Goal: Information Seeking & Learning: Learn about a topic

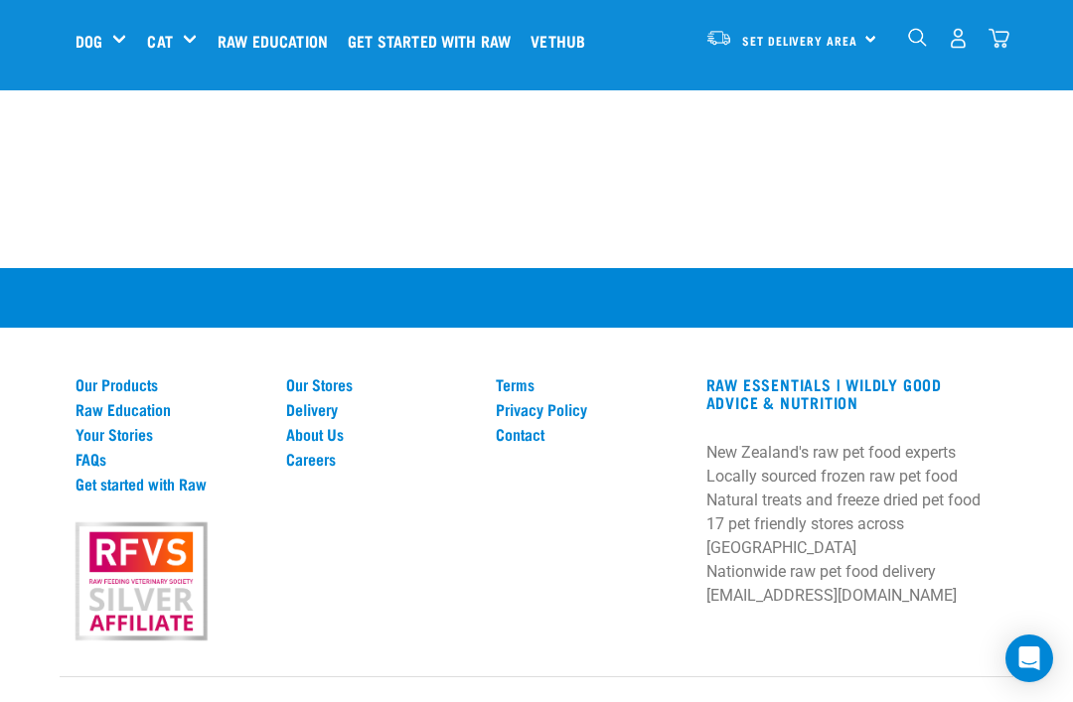
scroll to position [5233, 0]
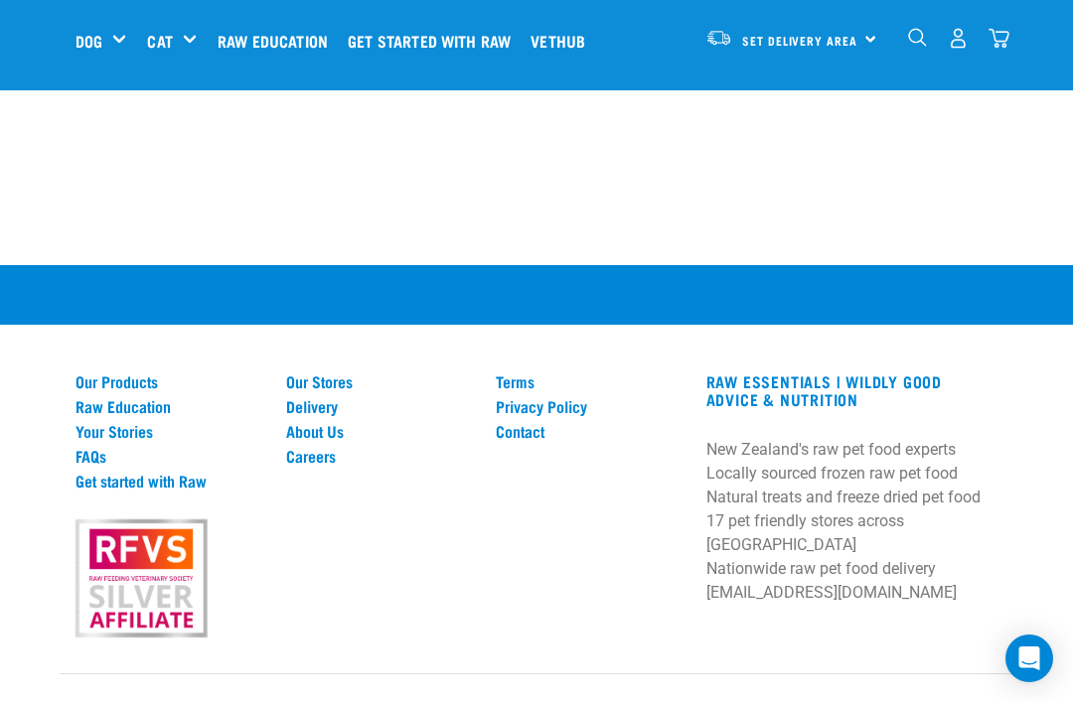
click at [295, 440] on link "About Us" at bounding box center [379, 431] width 187 height 18
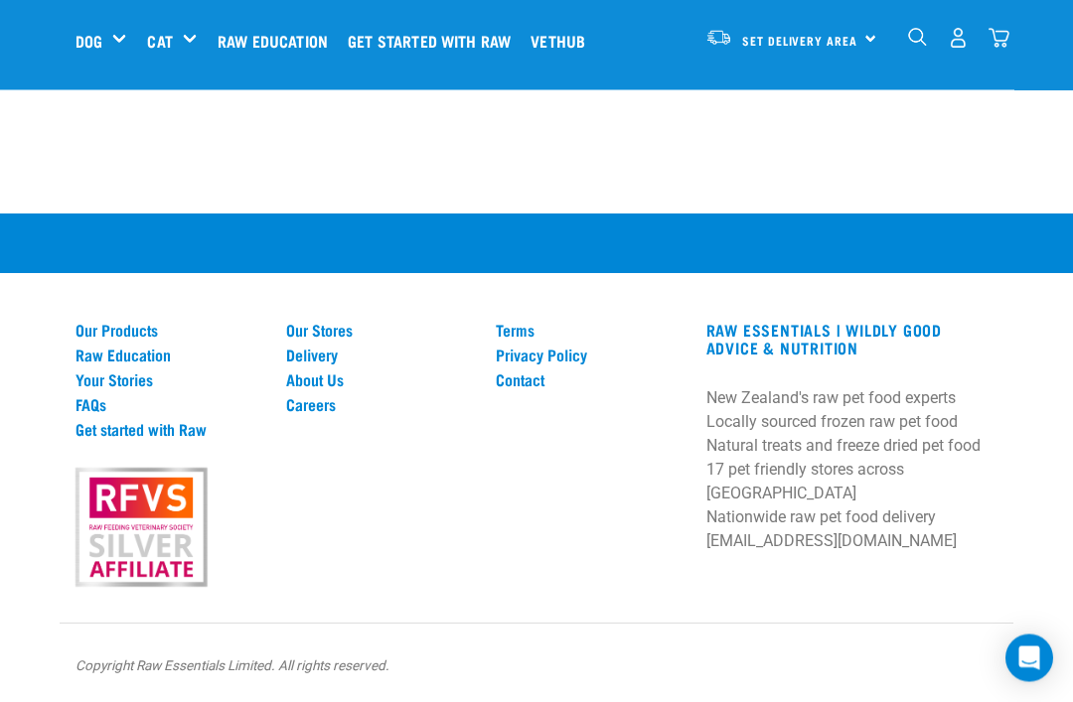
scroll to position [3124, 0]
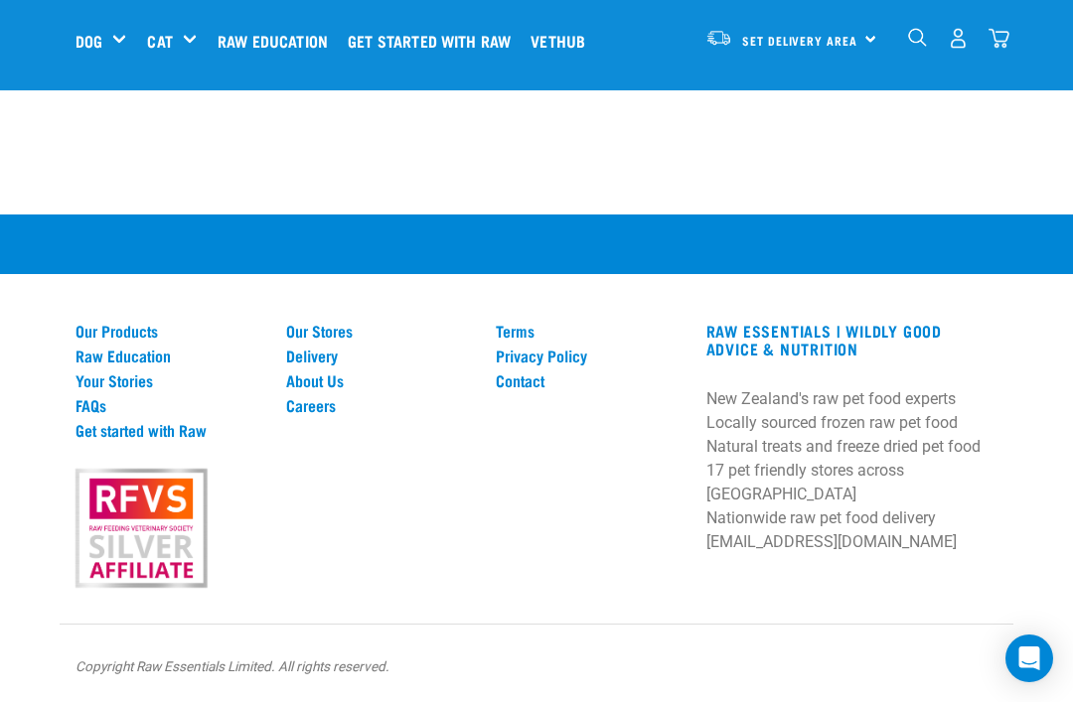
click at [528, 389] on link "Contact" at bounding box center [589, 381] width 187 height 18
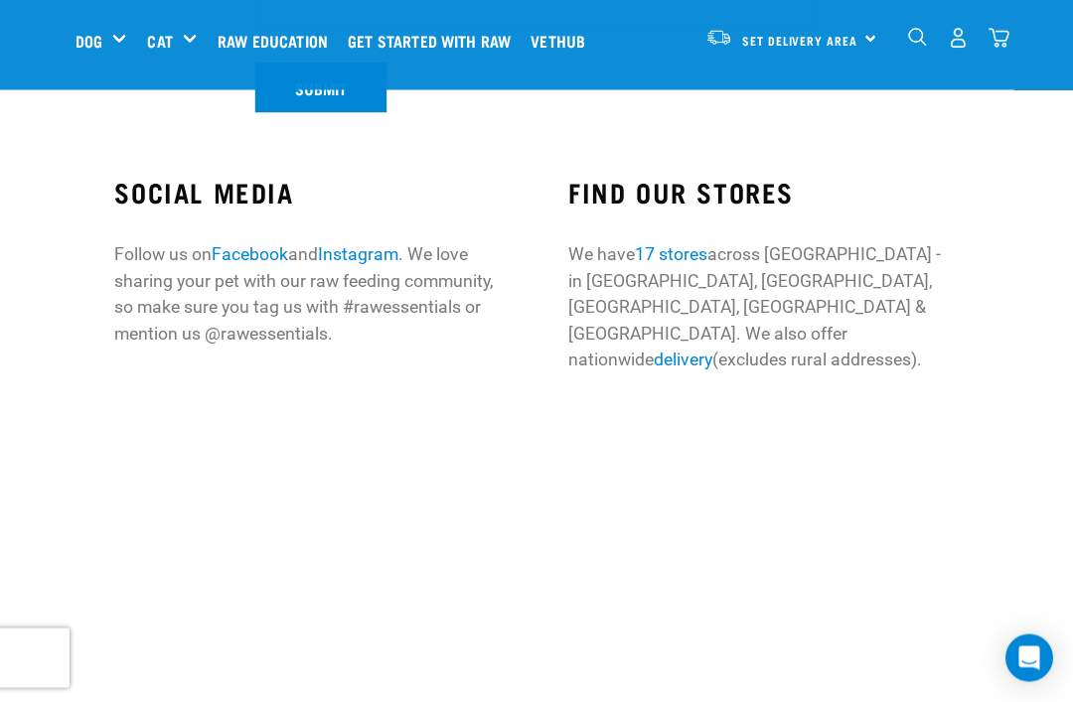
scroll to position [622, 0]
click at [600, 38] on link "Vethub" at bounding box center [563, 40] width 75 height 79
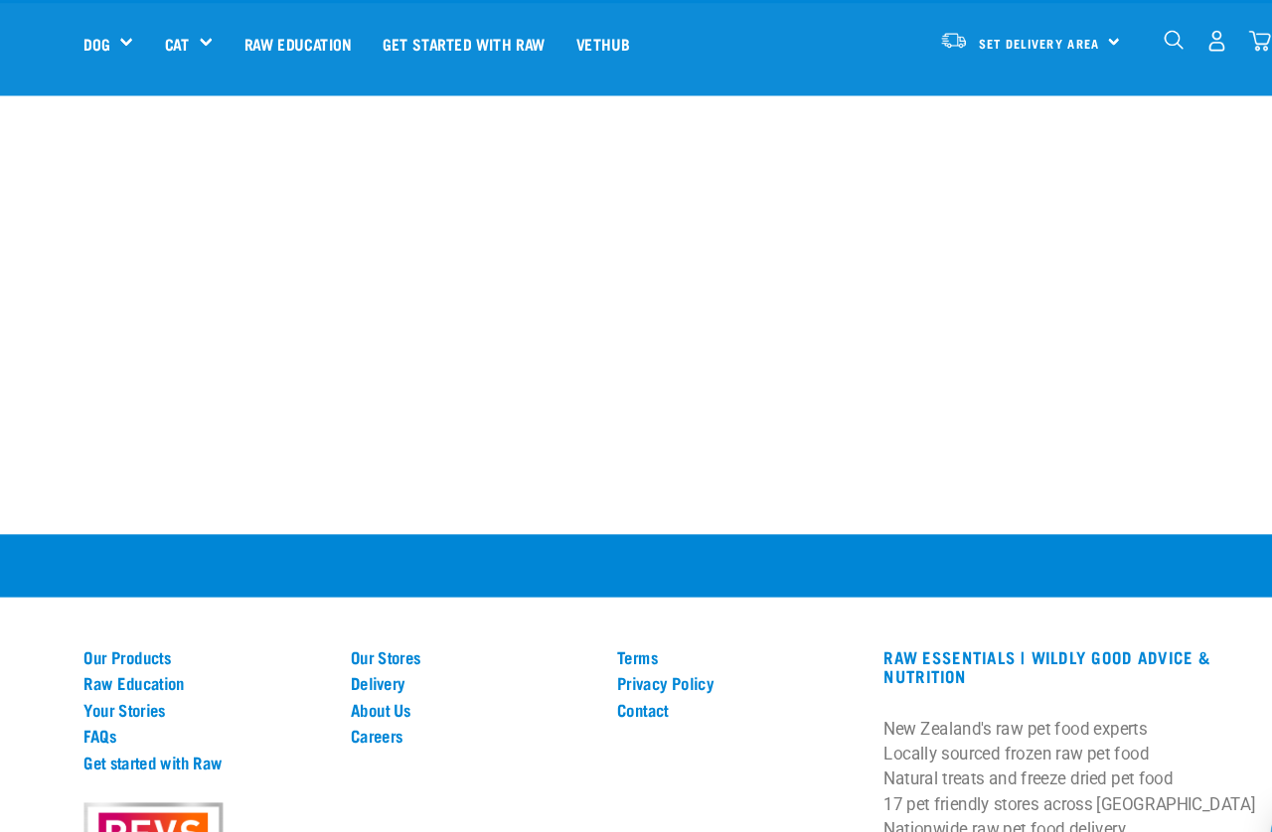
scroll to position [17964, 0]
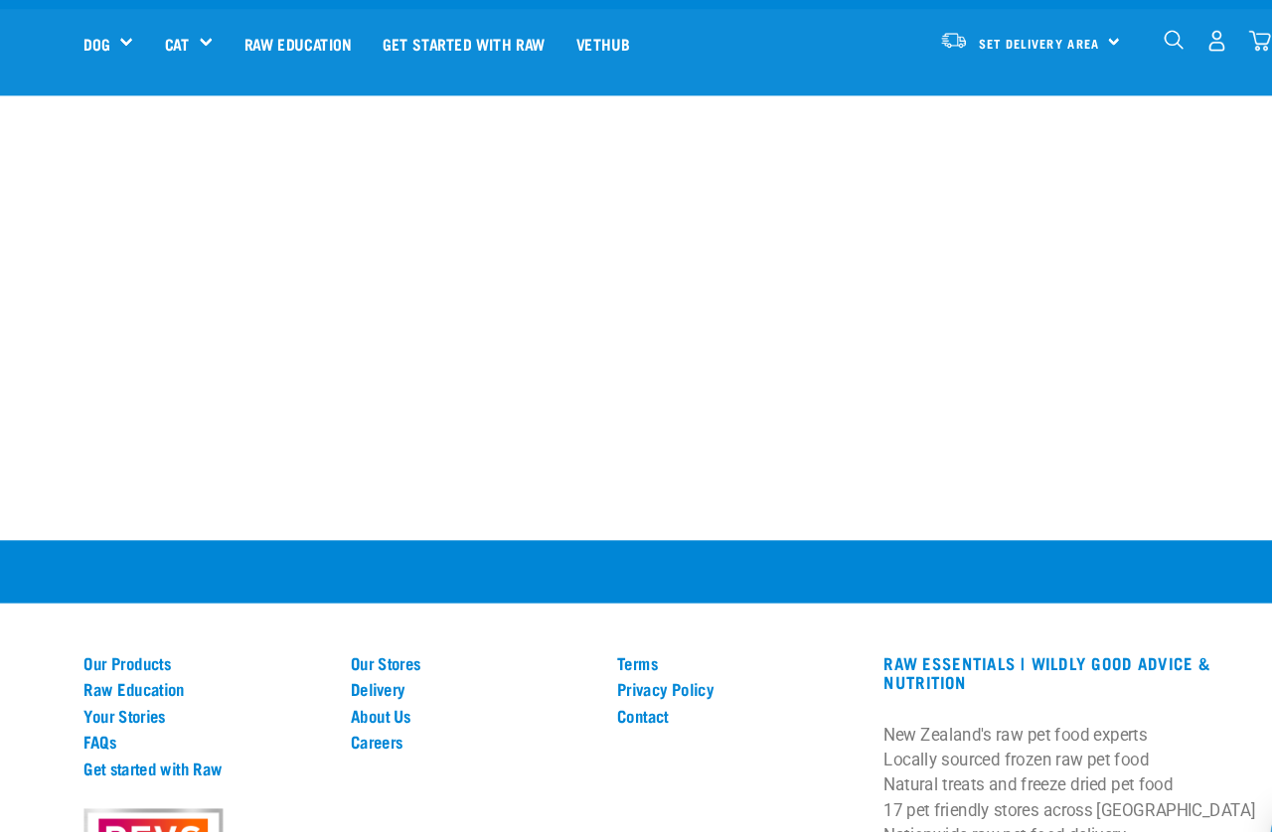
click at [117, 595] on p at bounding box center [636, 607] width 1272 height 24
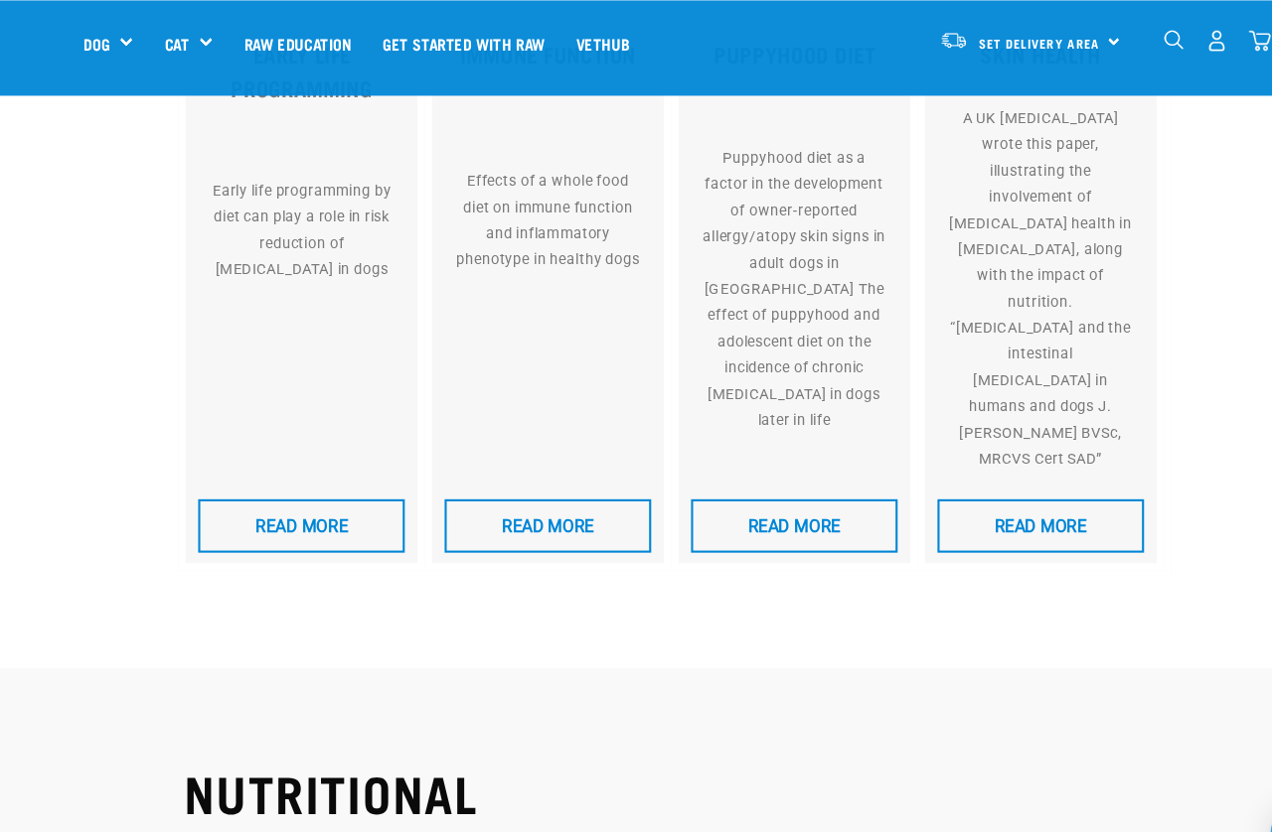
scroll to position [12181, 0]
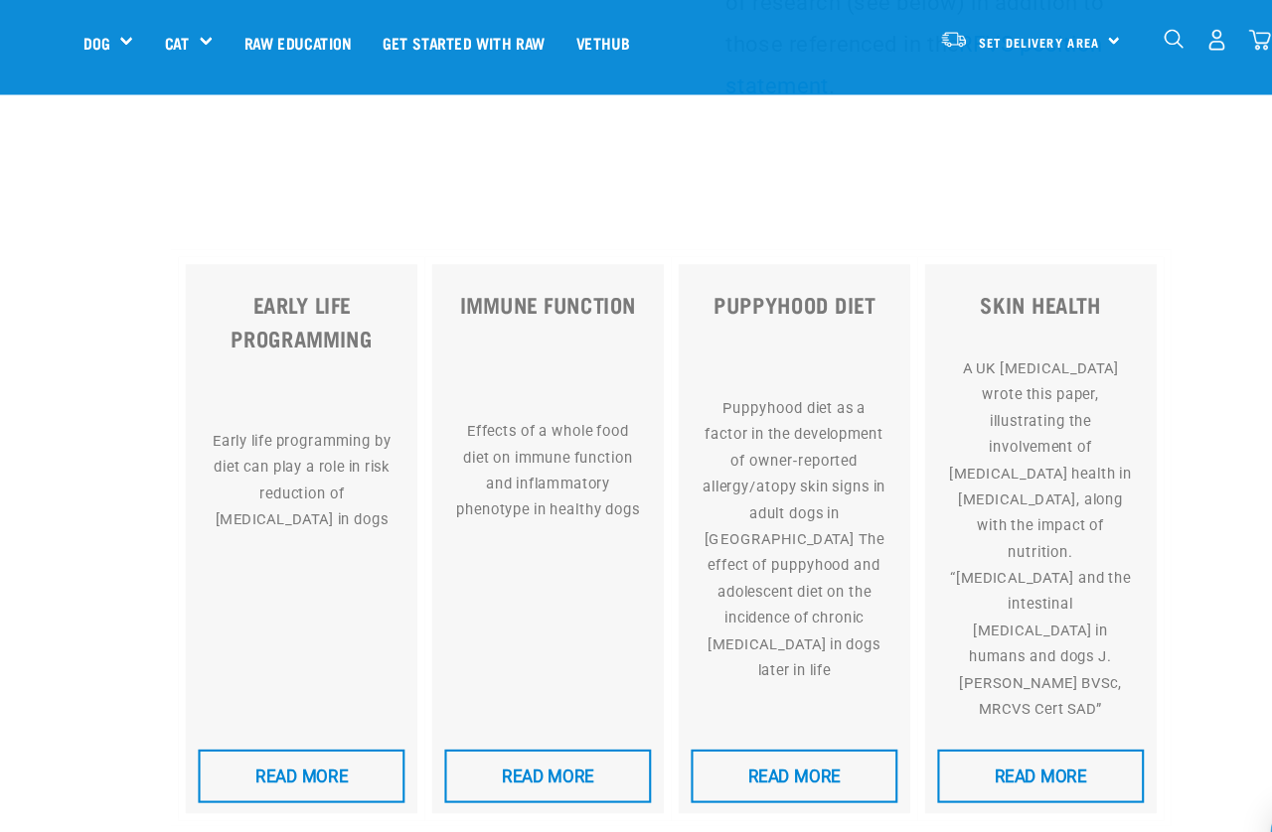
click at [611, 43] on link "Vethub" at bounding box center [570, 40] width 80 height 79
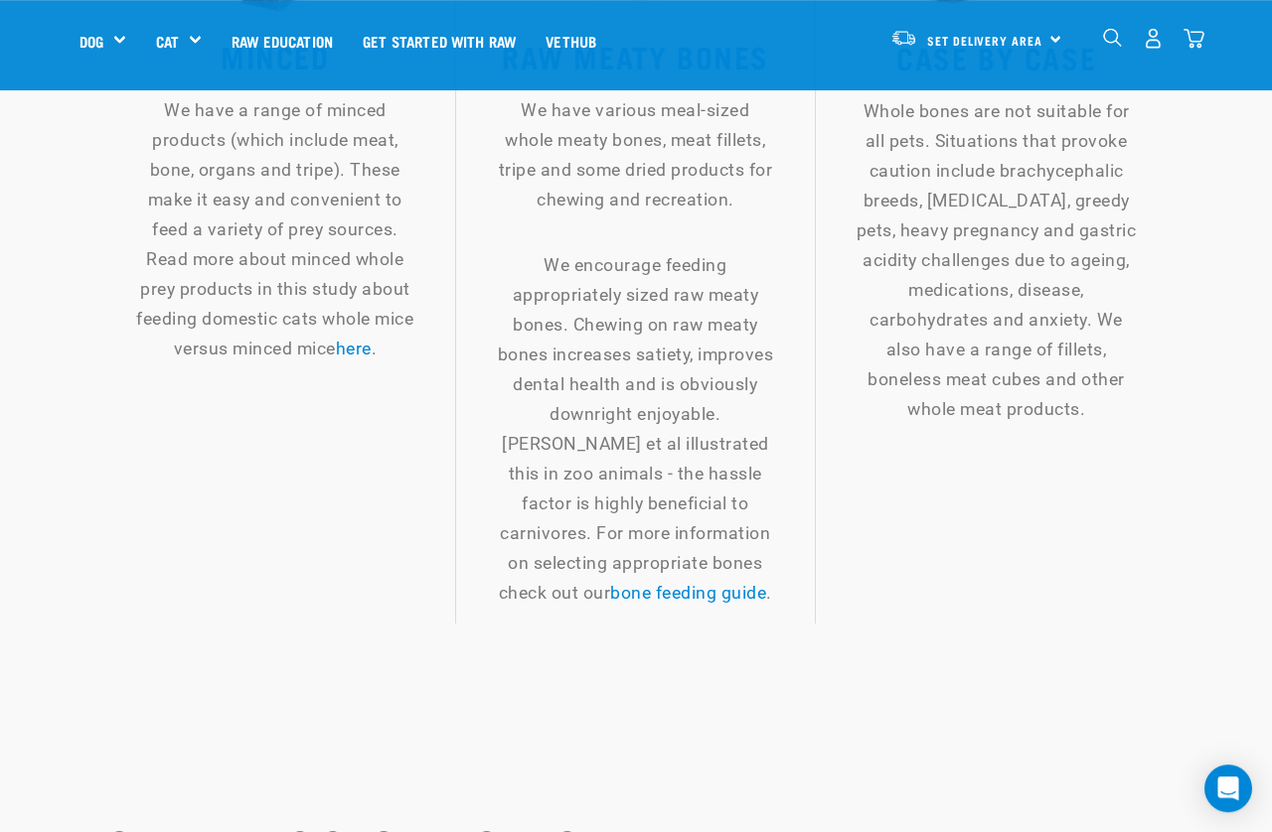
scroll to position [2953, 0]
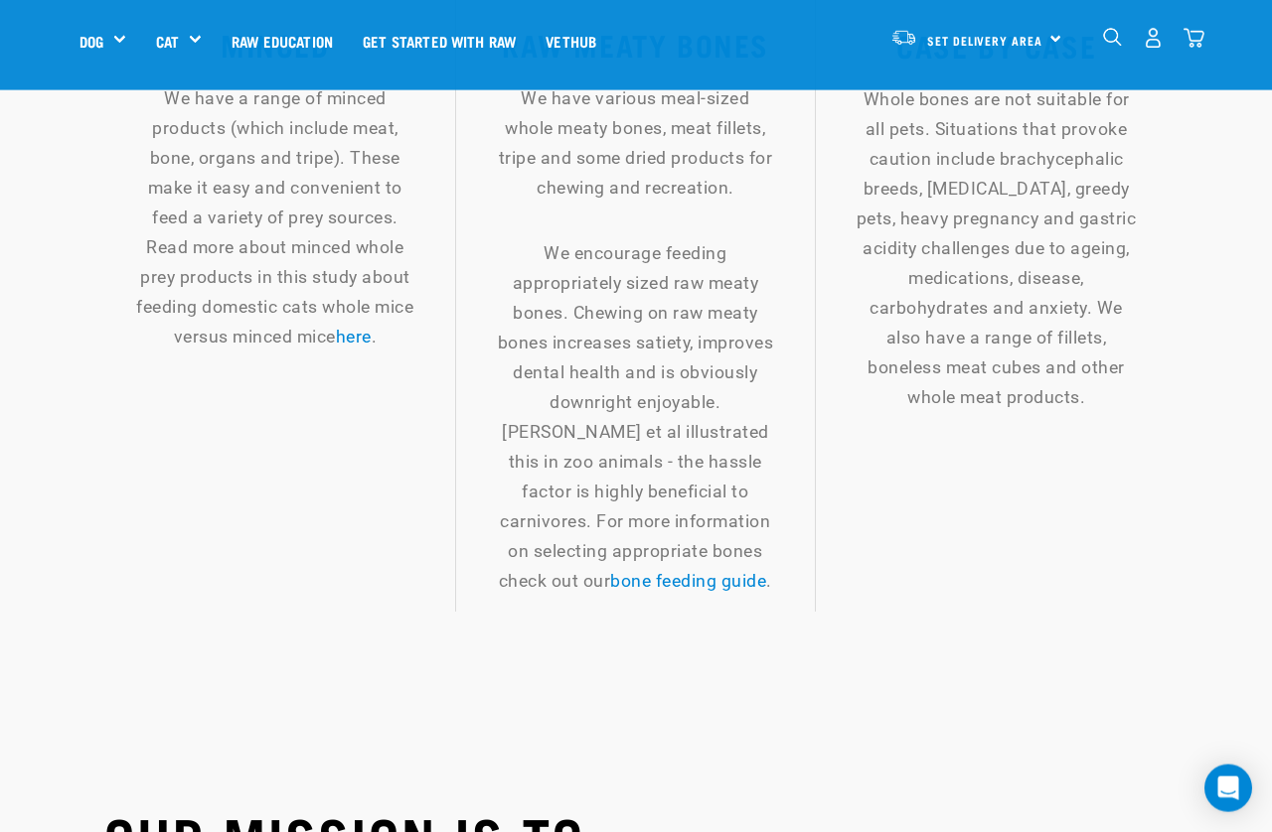
click at [697, 591] on link "bone feeding guide" at bounding box center [688, 581] width 156 height 20
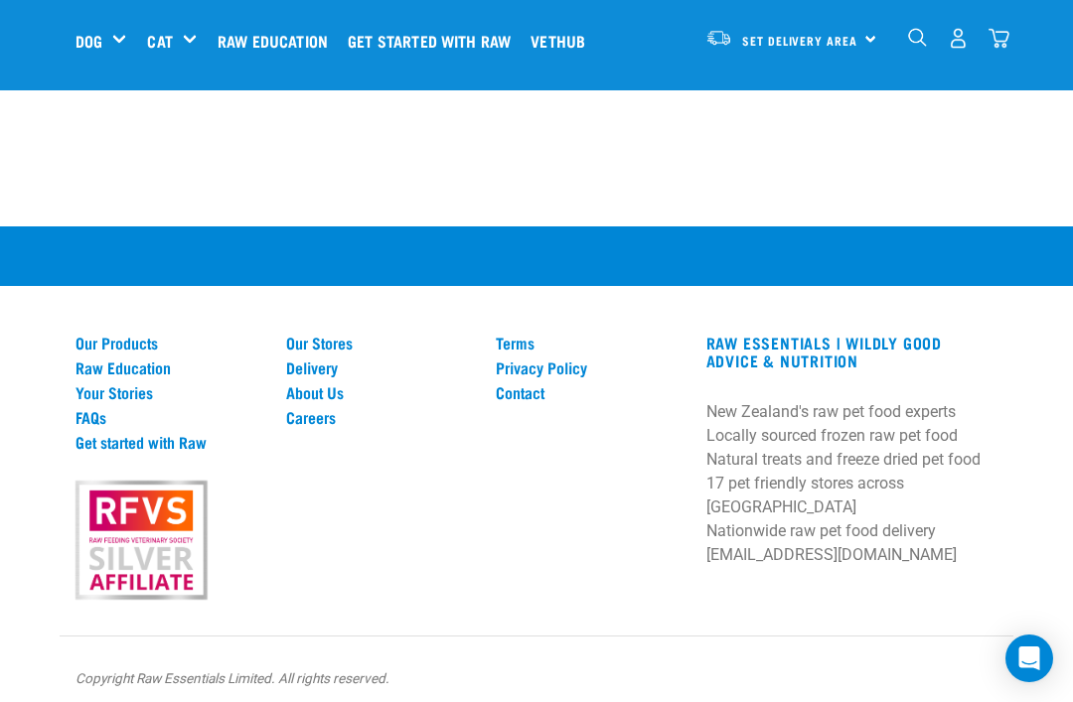
scroll to position [2367, 0]
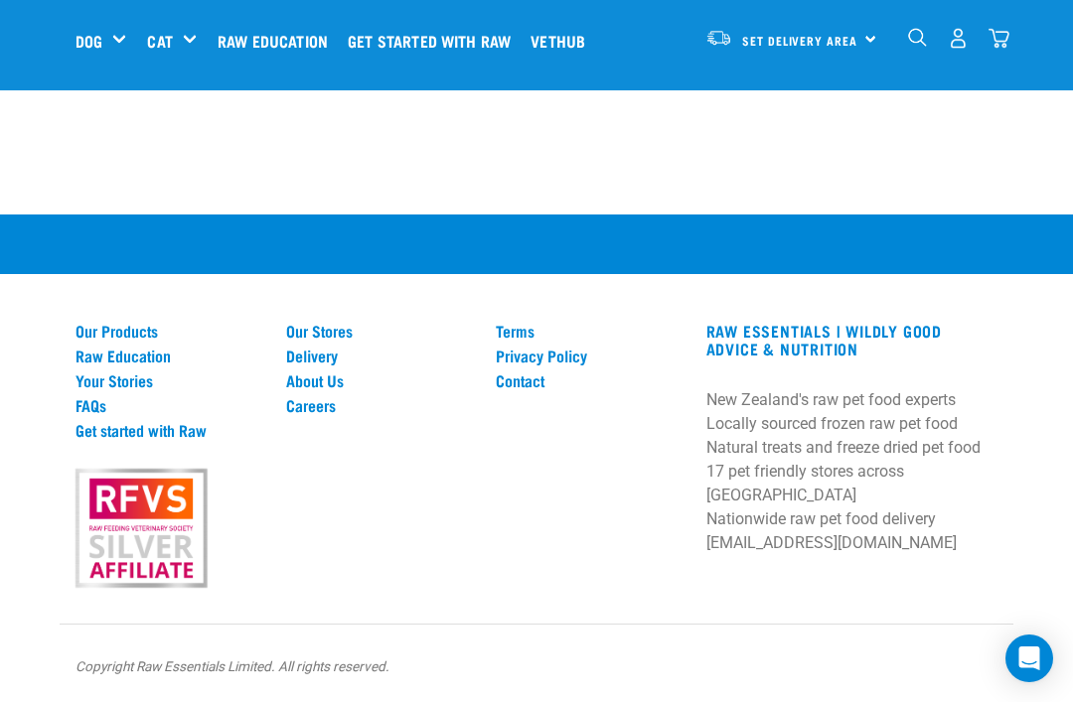
click at [1000, 450] on div "RAW ESSENTIALS | Wildly Good Advice & Nutrition New Zealand's raw pet food expe…" at bounding box center [851, 444] width 315 height 245
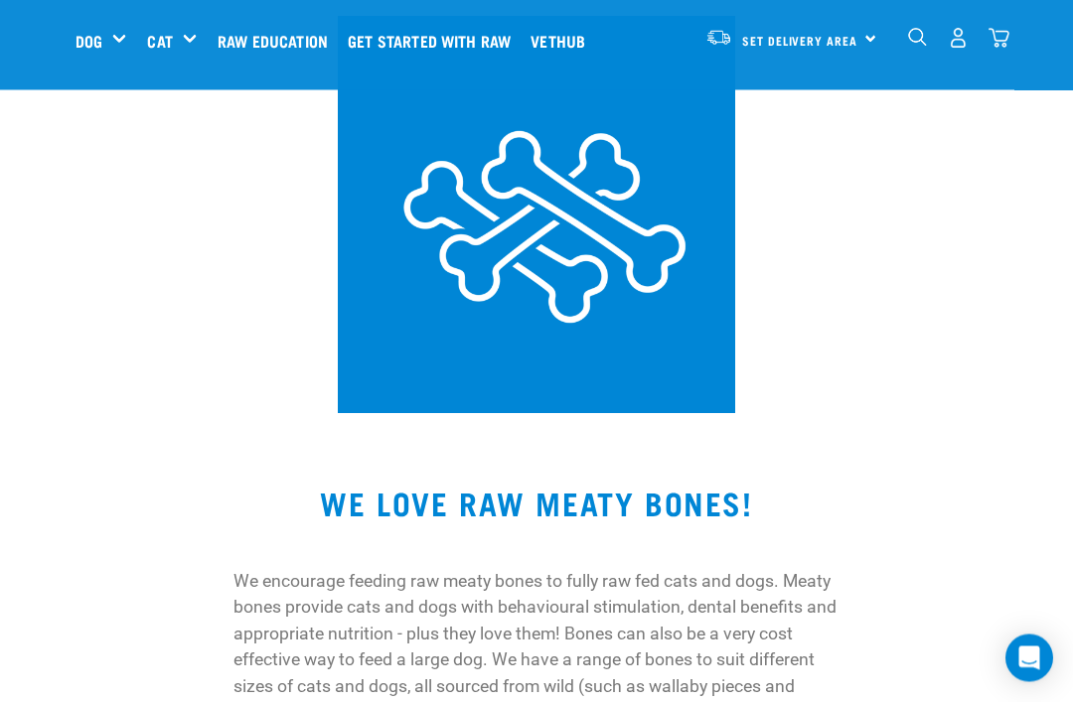
scroll to position [0, 0]
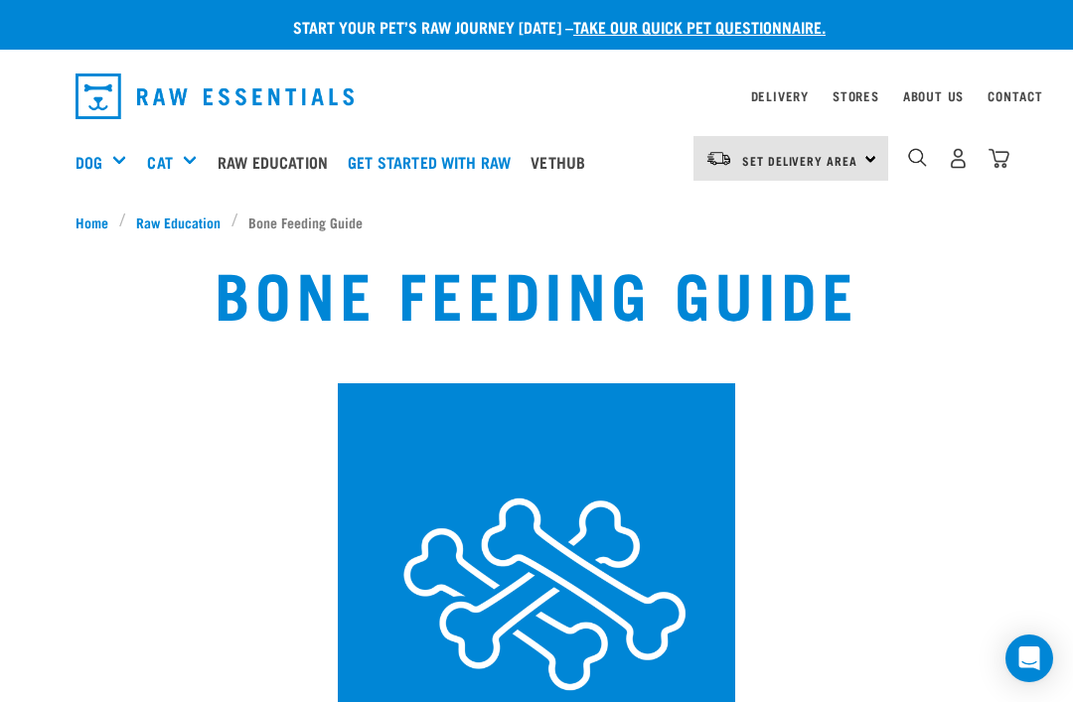
click at [878, 93] on link "Stores" at bounding box center [855, 95] width 47 height 7
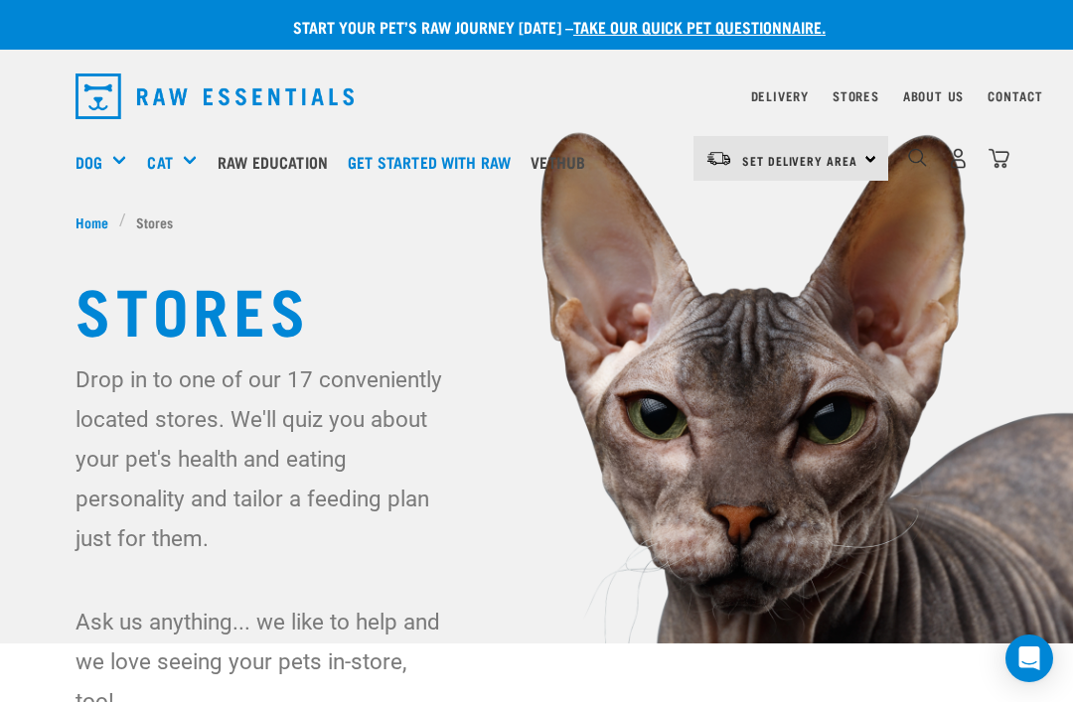
click at [796, 99] on link "Delivery" at bounding box center [780, 95] width 58 height 7
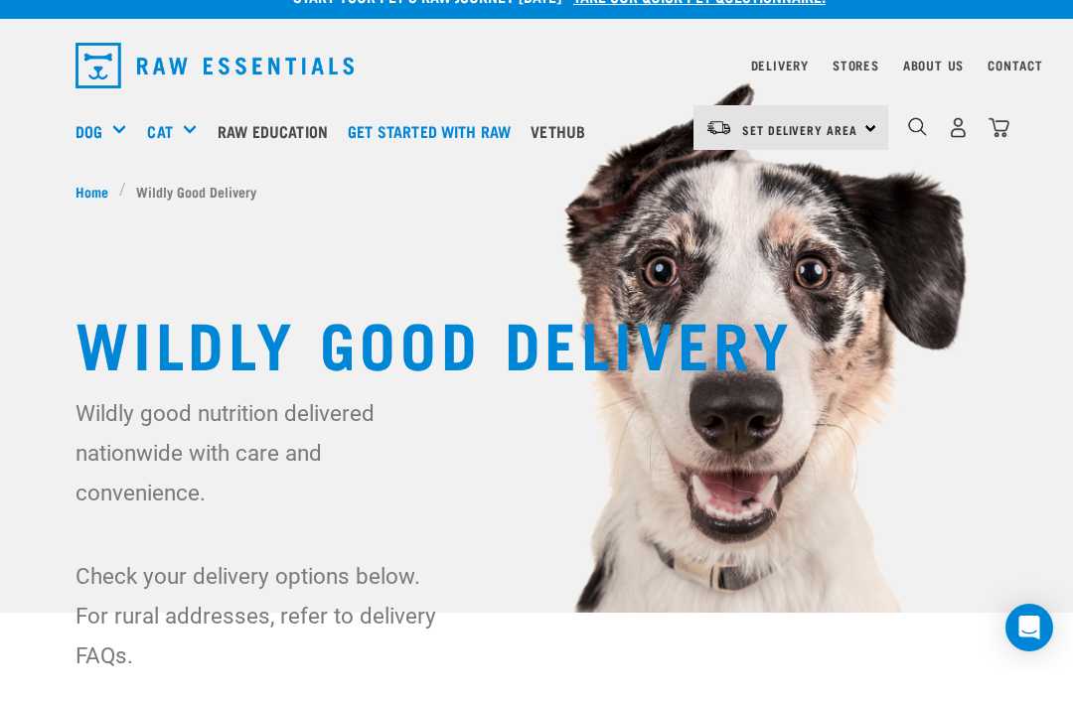
scroll to position [32, 0]
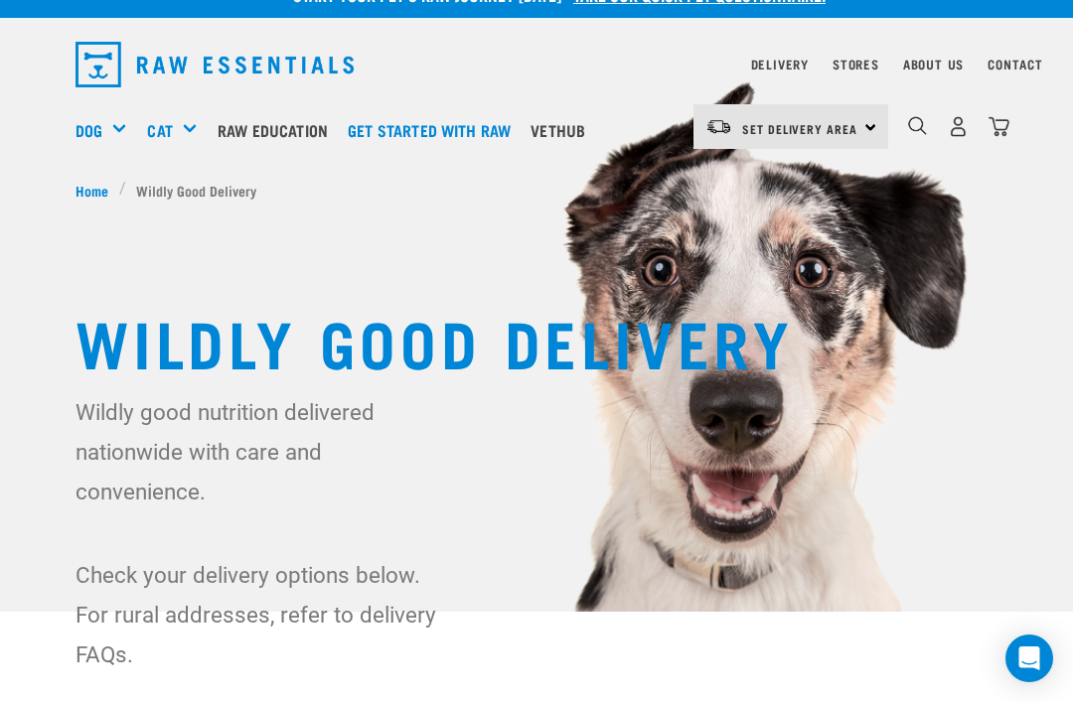
click at [0, 0] on h5 "Shop All Dog" at bounding box center [0, 0] width 0 height 0
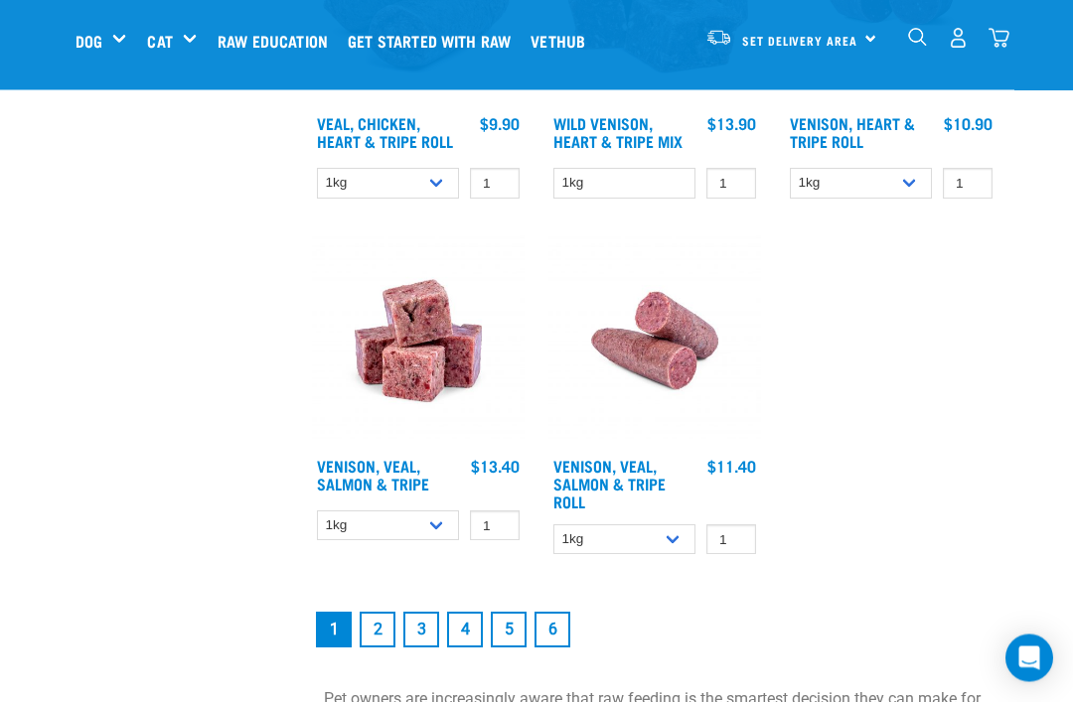
scroll to position [3685, 0]
click at [376, 648] on link "2" at bounding box center [378, 630] width 36 height 36
click at [376, 612] on link "2" at bounding box center [378, 630] width 36 height 36
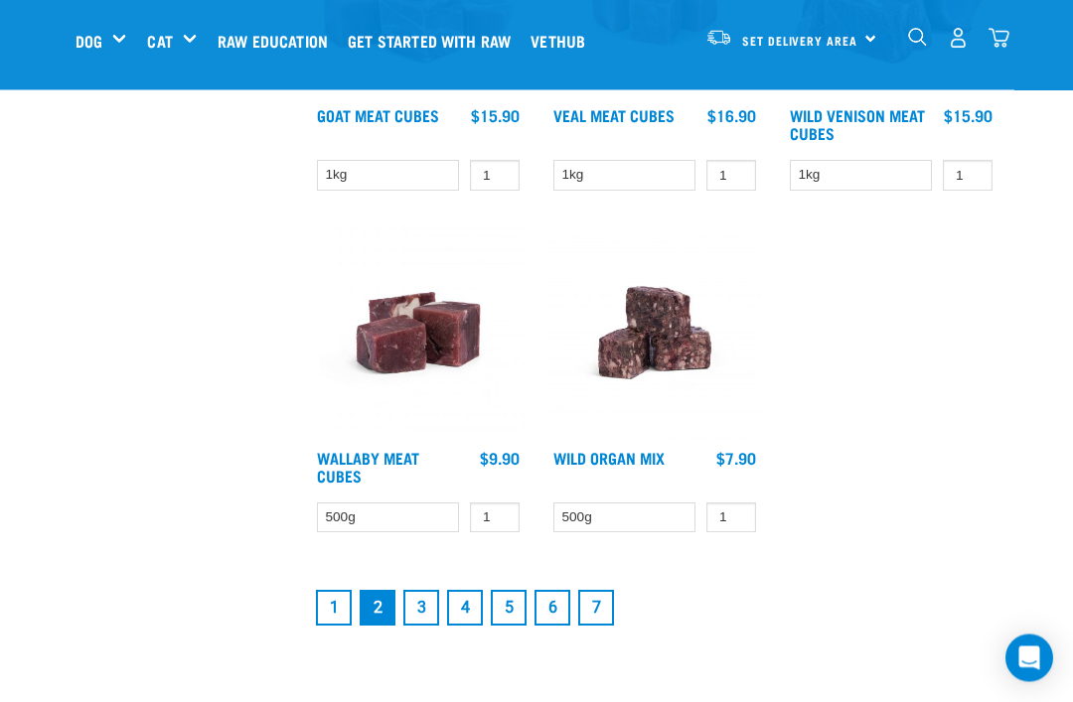
scroll to position [3519, 0]
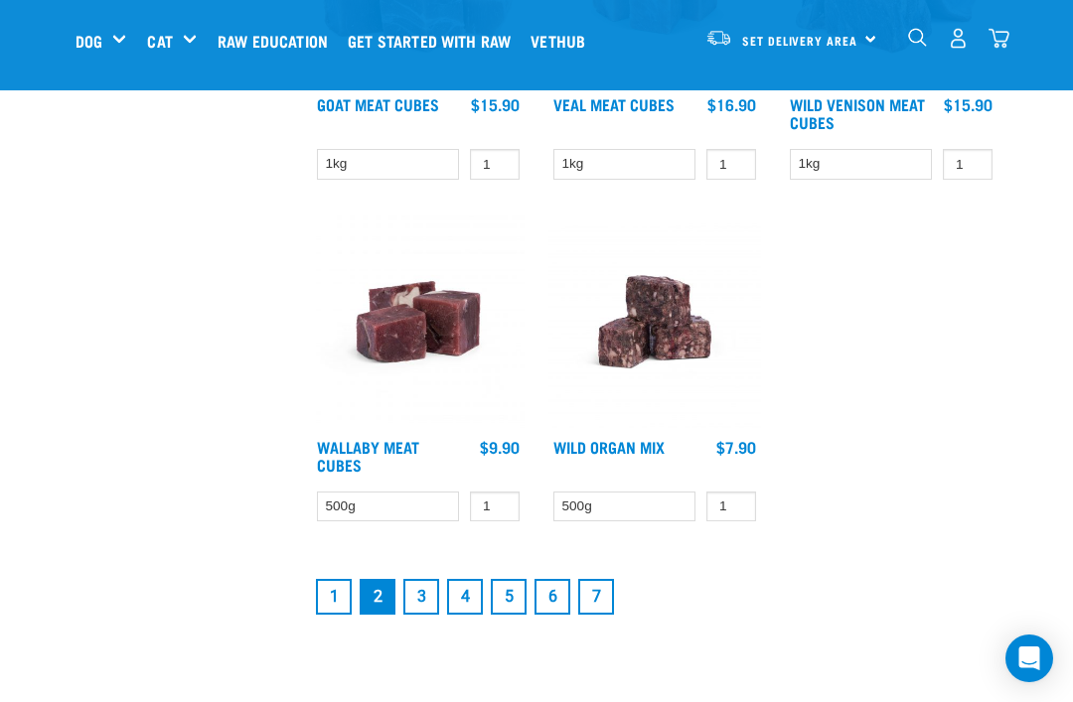
click at [428, 598] on link "3" at bounding box center [421, 597] width 36 height 36
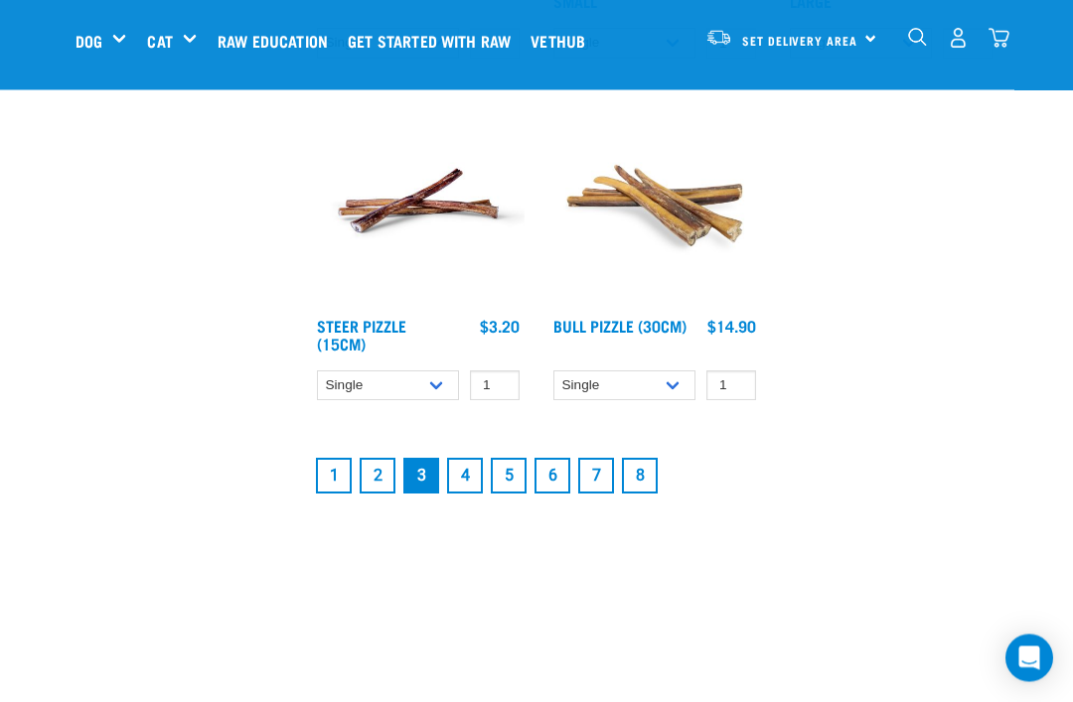
scroll to position [3654, 0]
click at [466, 494] on link "4" at bounding box center [465, 476] width 36 height 36
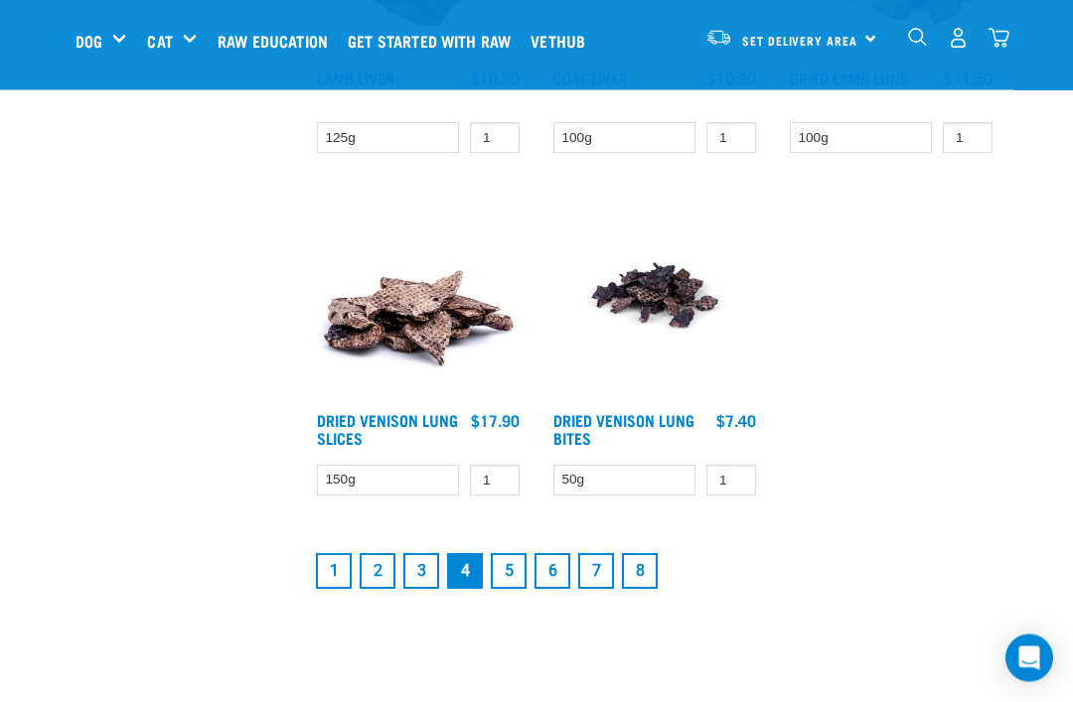
scroll to position [3545, 0]
click at [512, 589] on link "5" at bounding box center [509, 571] width 36 height 36
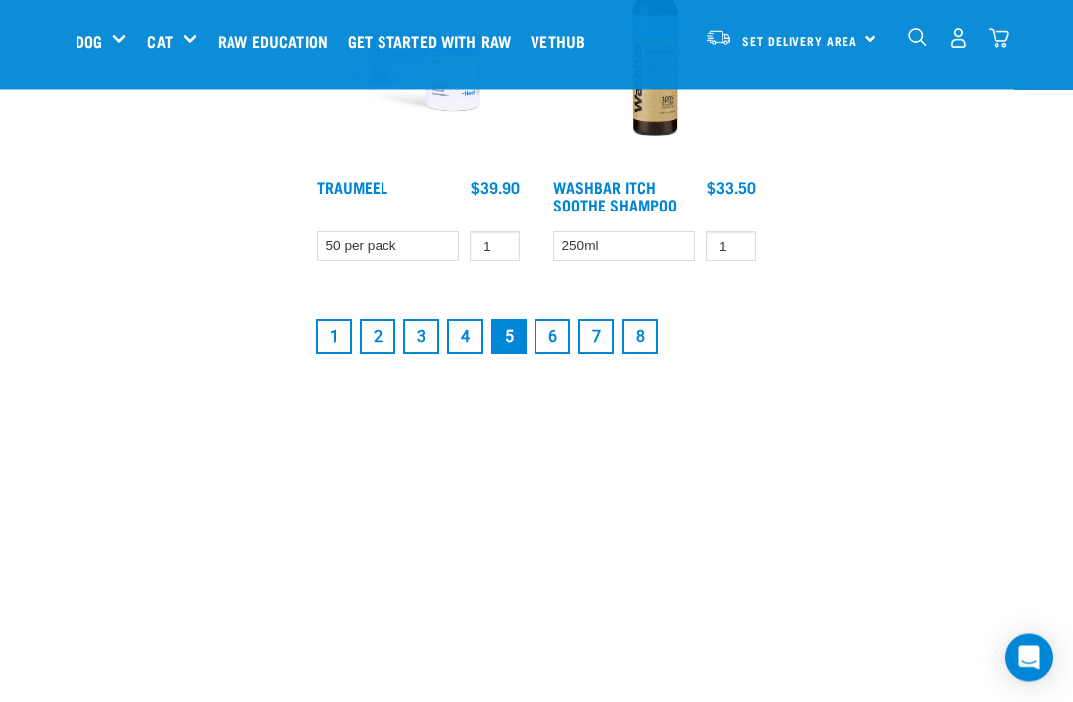
scroll to position [3888, 0]
click at [564, 355] on link "6" at bounding box center [552, 337] width 36 height 36
click at [554, 326] on link "6" at bounding box center [552, 337] width 36 height 36
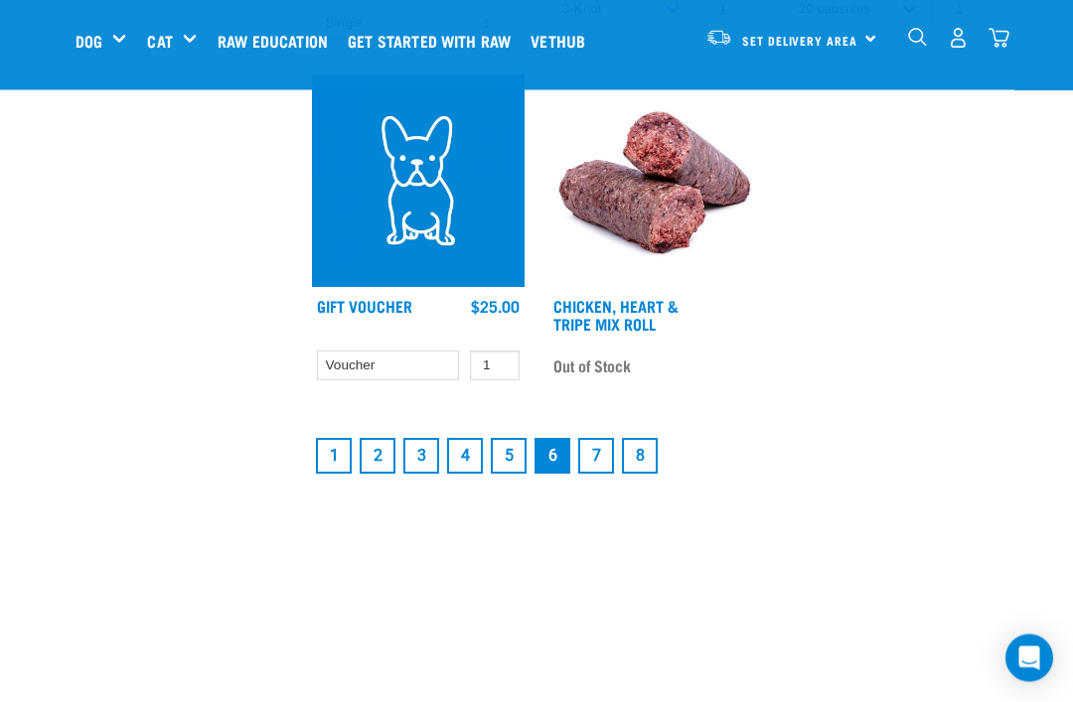
scroll to position [3740, 0]
click at [598, 474] on link "7" at bounding box center [596, 456] width 36 height 36
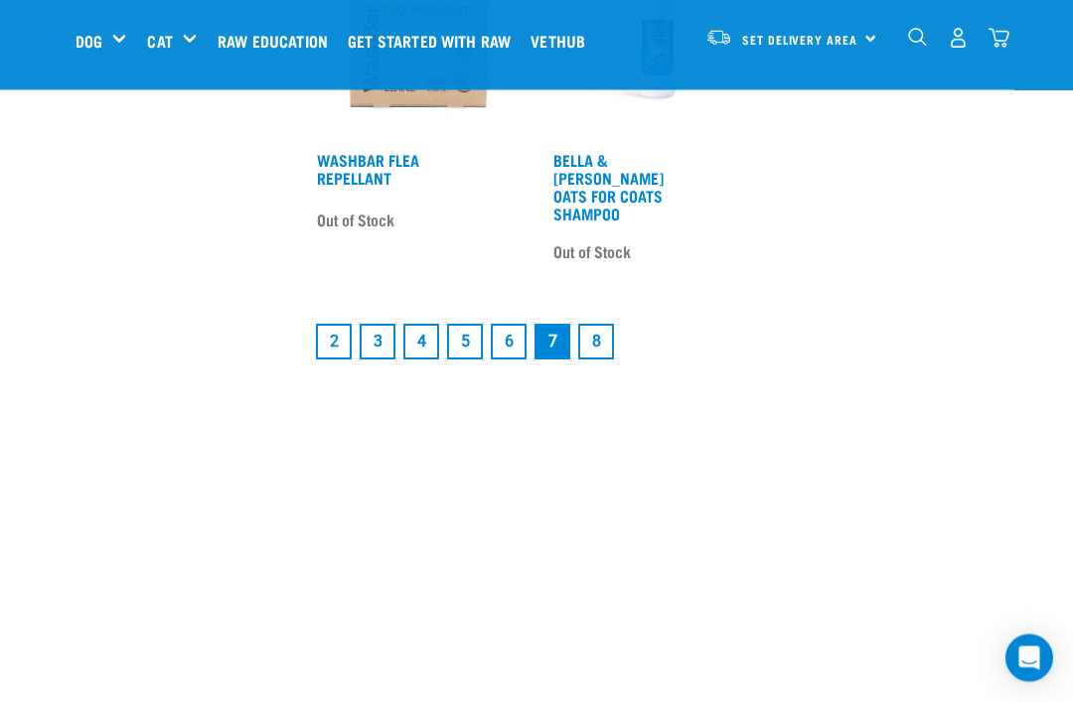
scroll to position [3841, 0]
click at [604, 352] on link "8" at bounding box center [596, 342] width 36 height 36
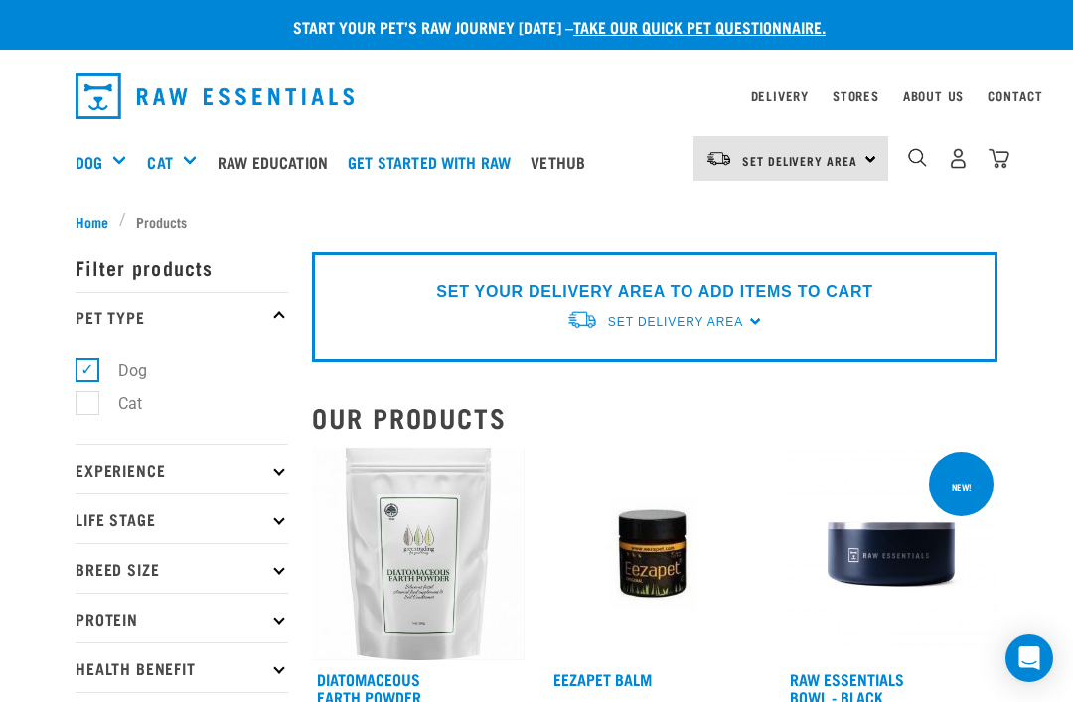
click at [312, 158] on link "Raw Education" at bounding box center [278, 161] width 130 height 79
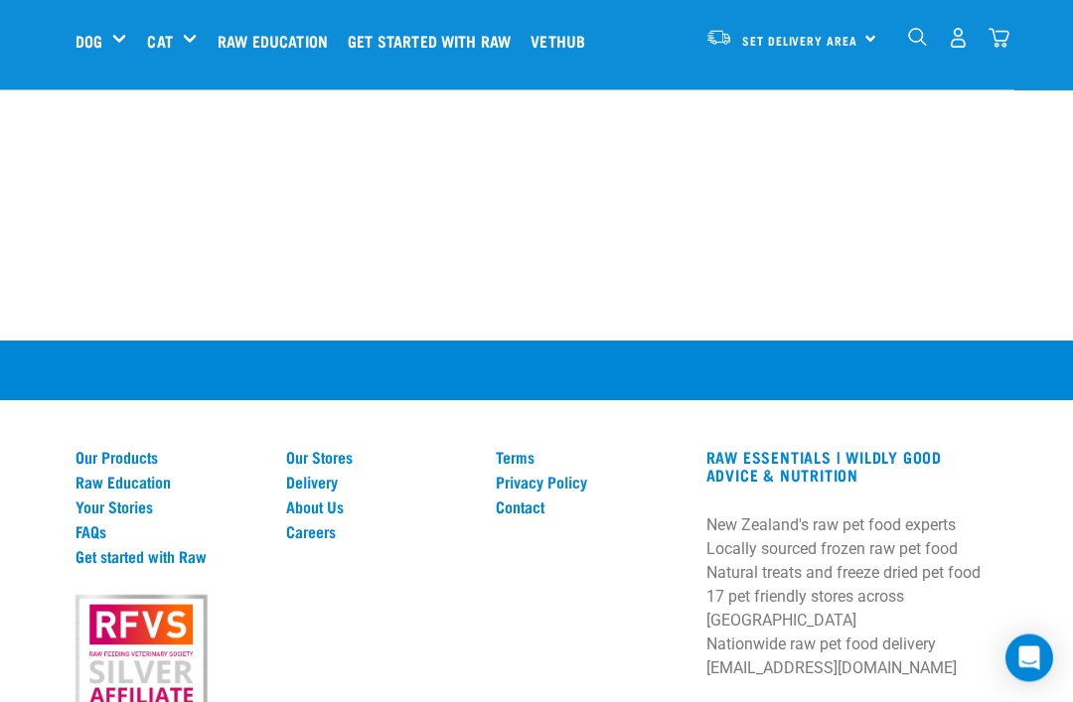
scroll to position [1648, 0]
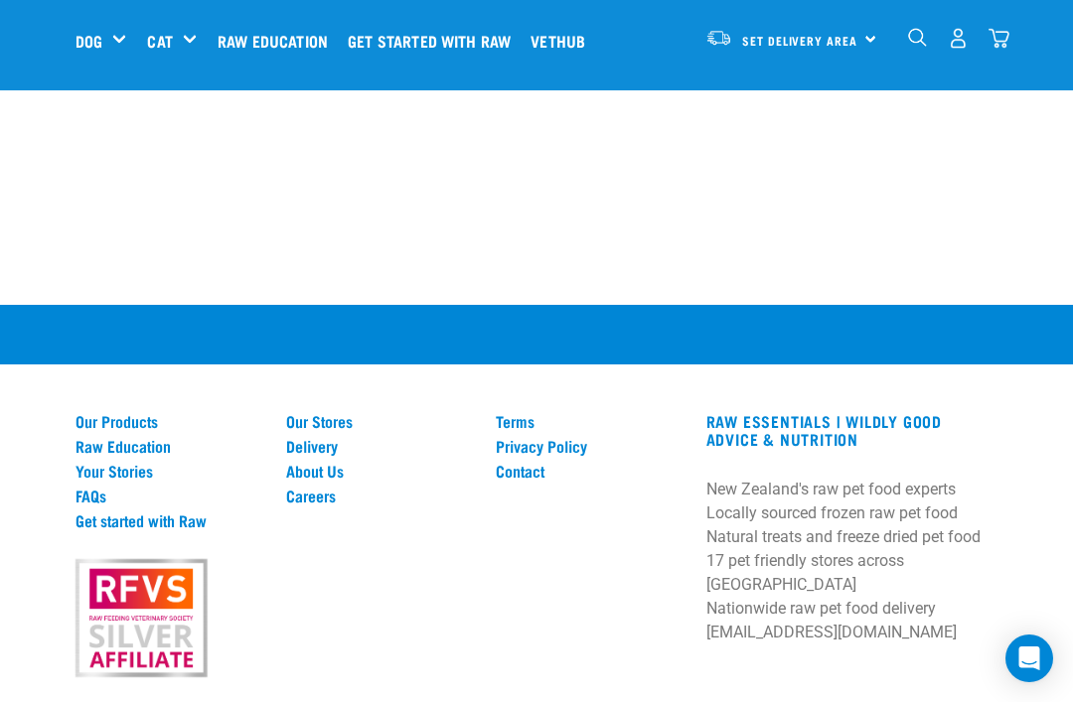
click at [331, 437] on link "Delivery" at bounding box center [379, 446] width 187 height 18
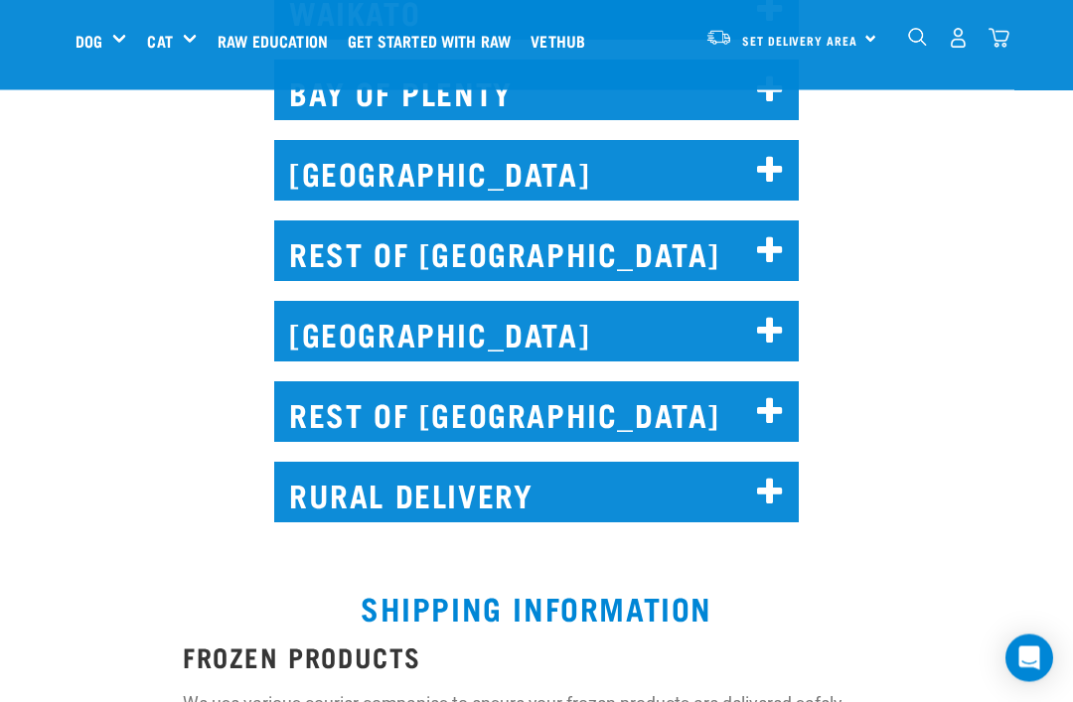
scroll to position [1256, 0]
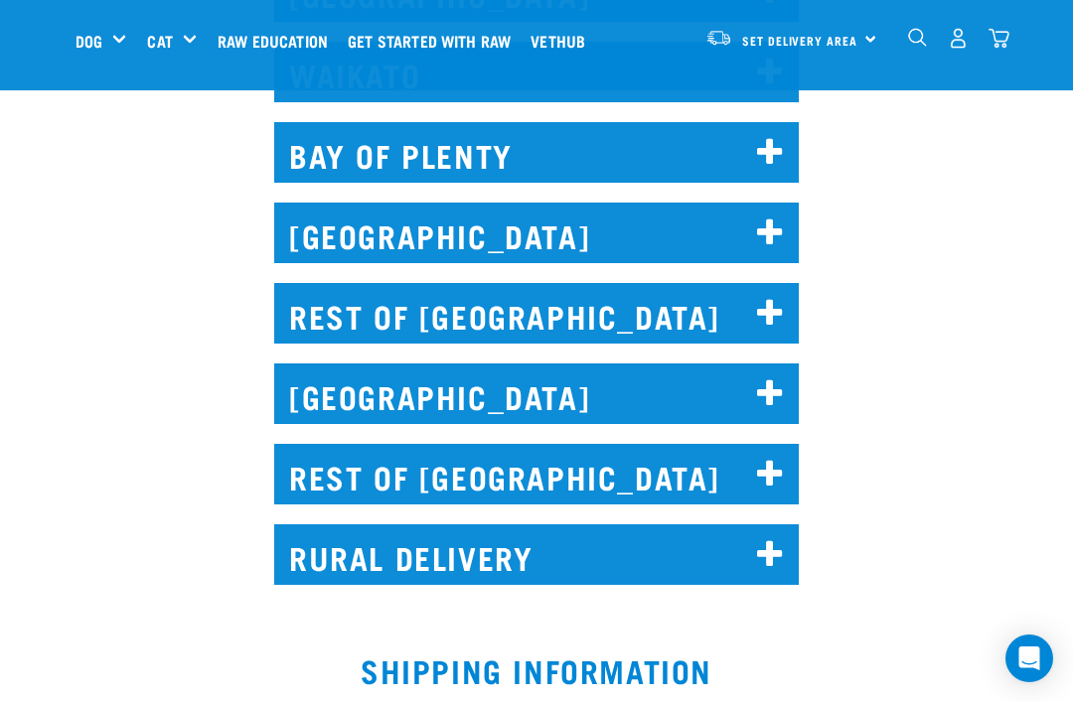
click at [771, 473] on icon at bounding box center [770, 475] width 27 height 32
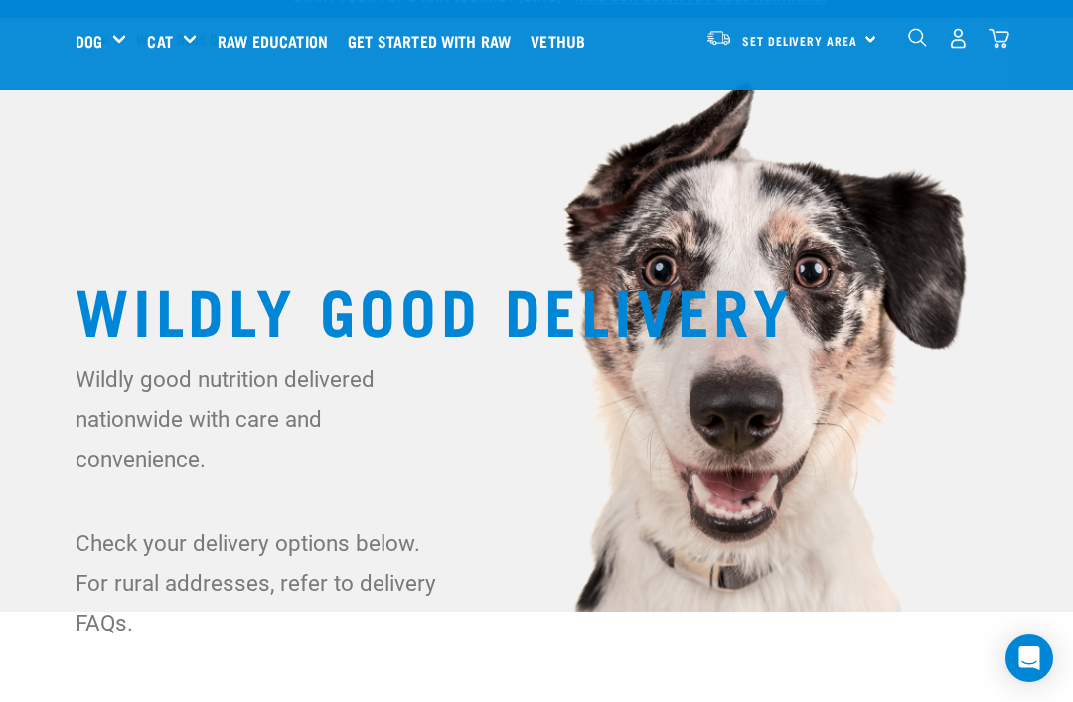
scroll to position [0, 0]
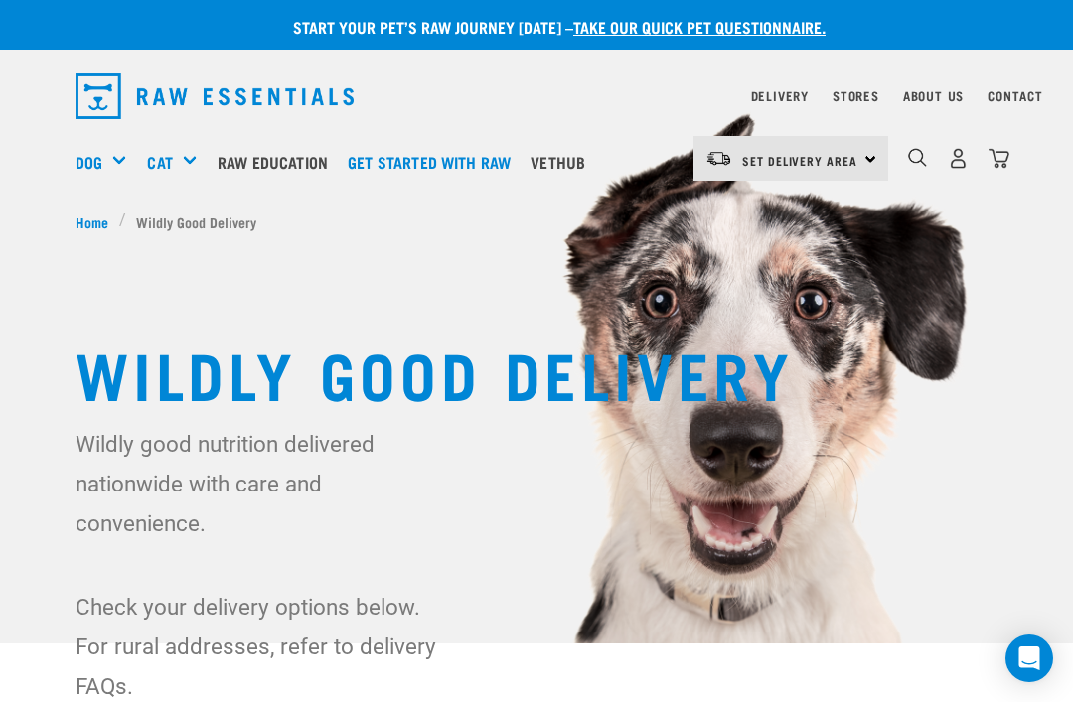
click at [0, 0] on div "Shop All Dog" at bounding box center [0, 0] width 0 height 0
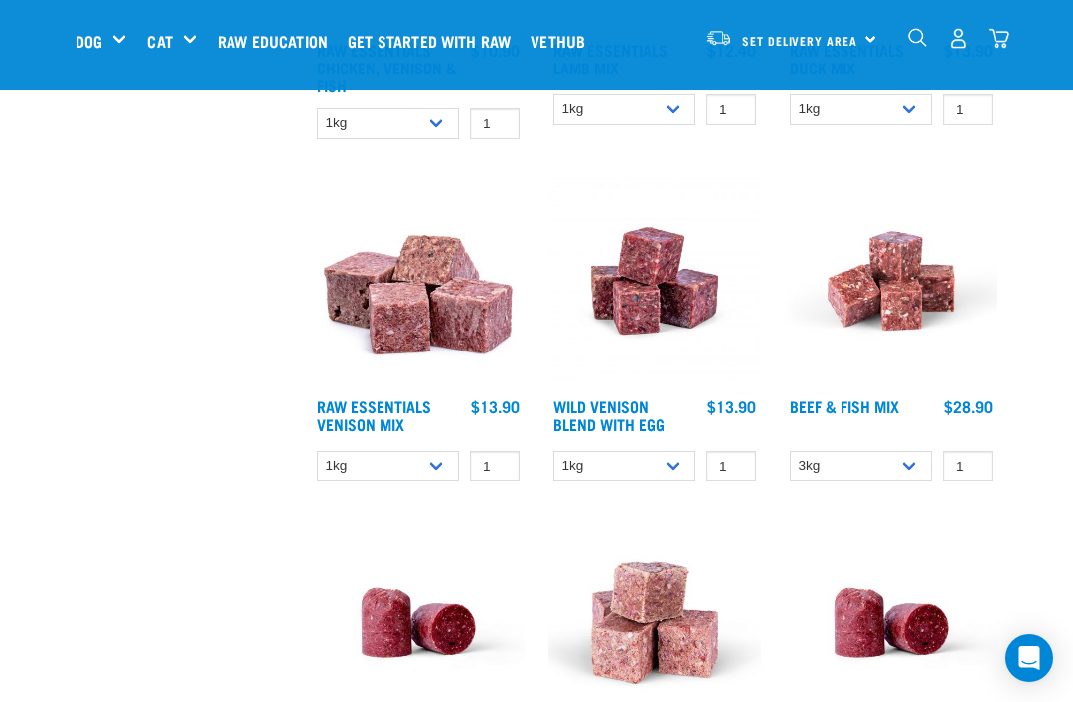
scroll to position [2034, 0]
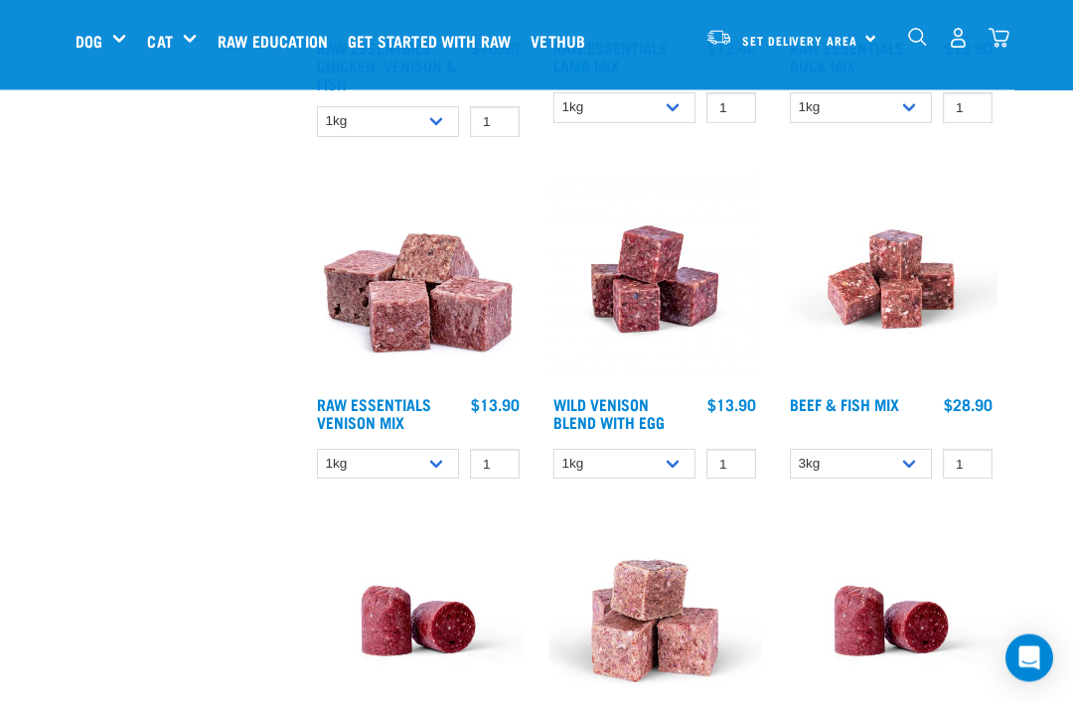
click at [637, 407] on link "Wild Venison Blend with Egg" at bounding box center [608, 413] width 111 height 27
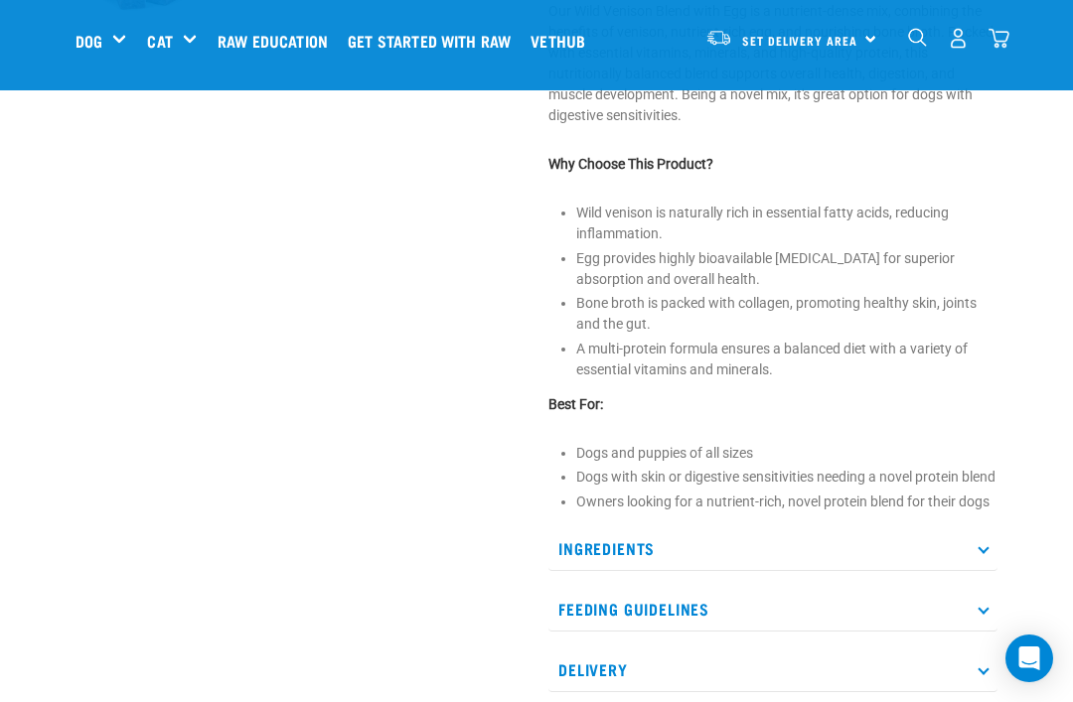
scroll to position [717, 0]
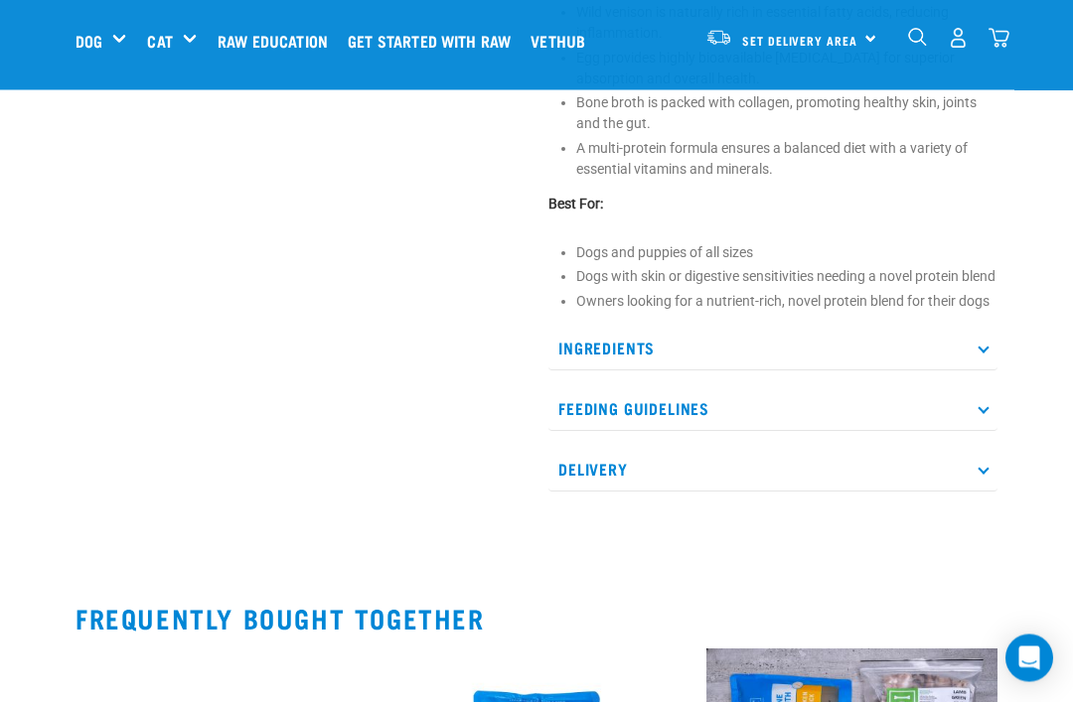
click at [985, 372] on p "Ingredients" at bounding box center [772, 349] width 449 height 45
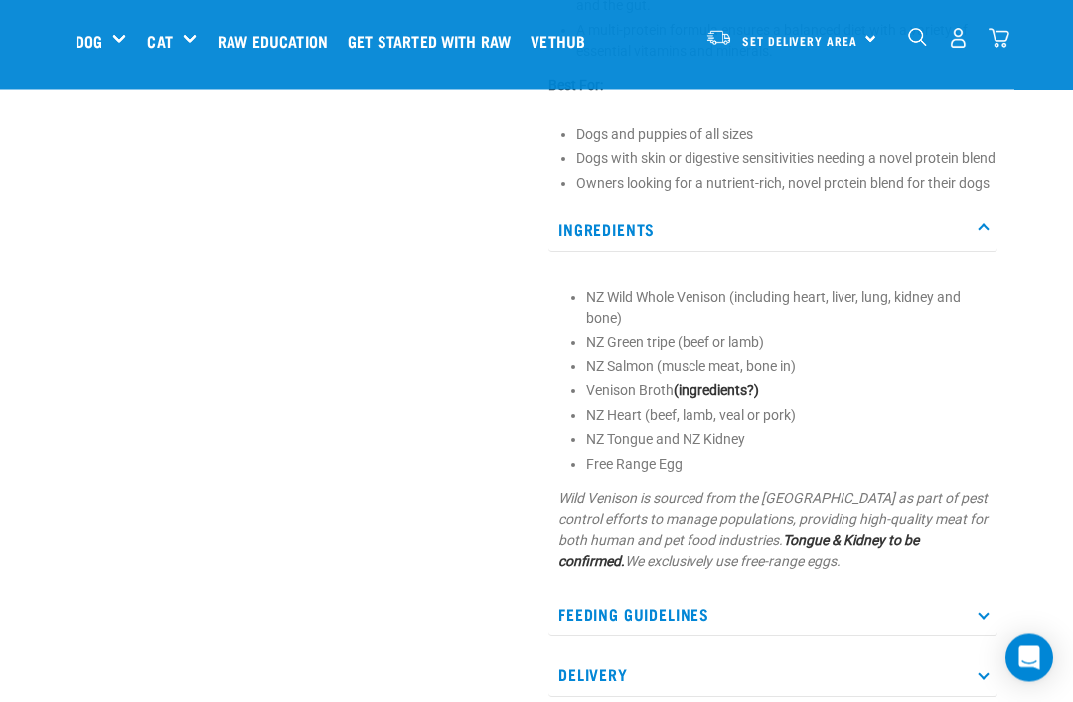
scroll to position [1044, 0]
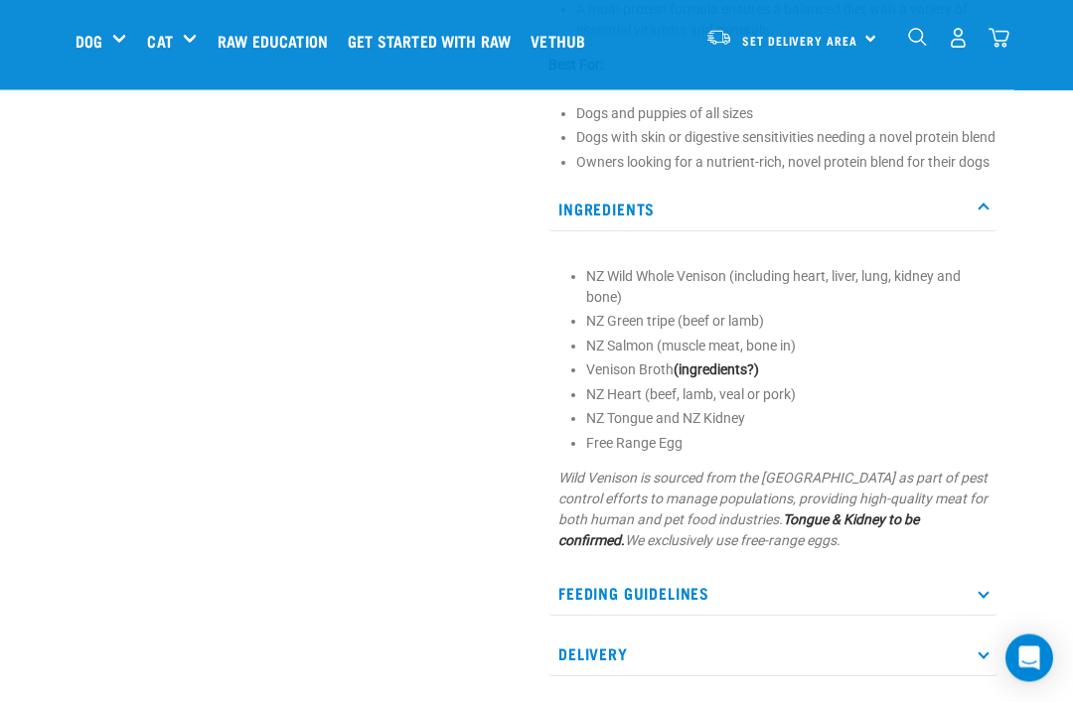
click at [754, 378] on strong "(ingredients?)" at bounding box center [716, 371] width 85 height 16
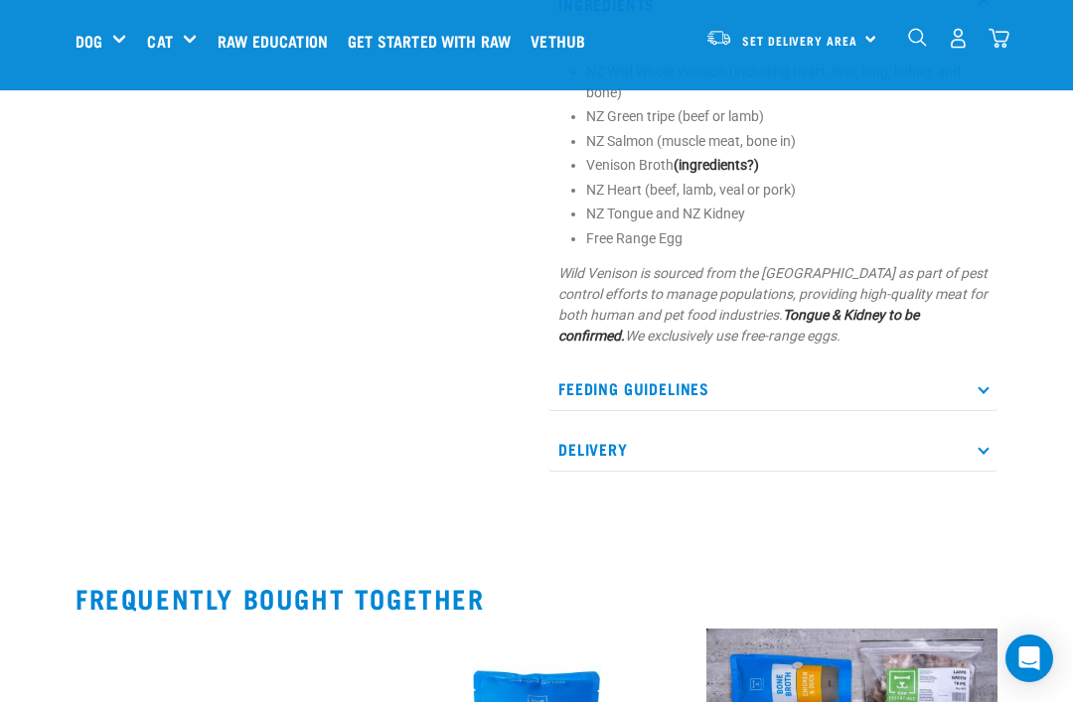
scroll to position [1350, 0]
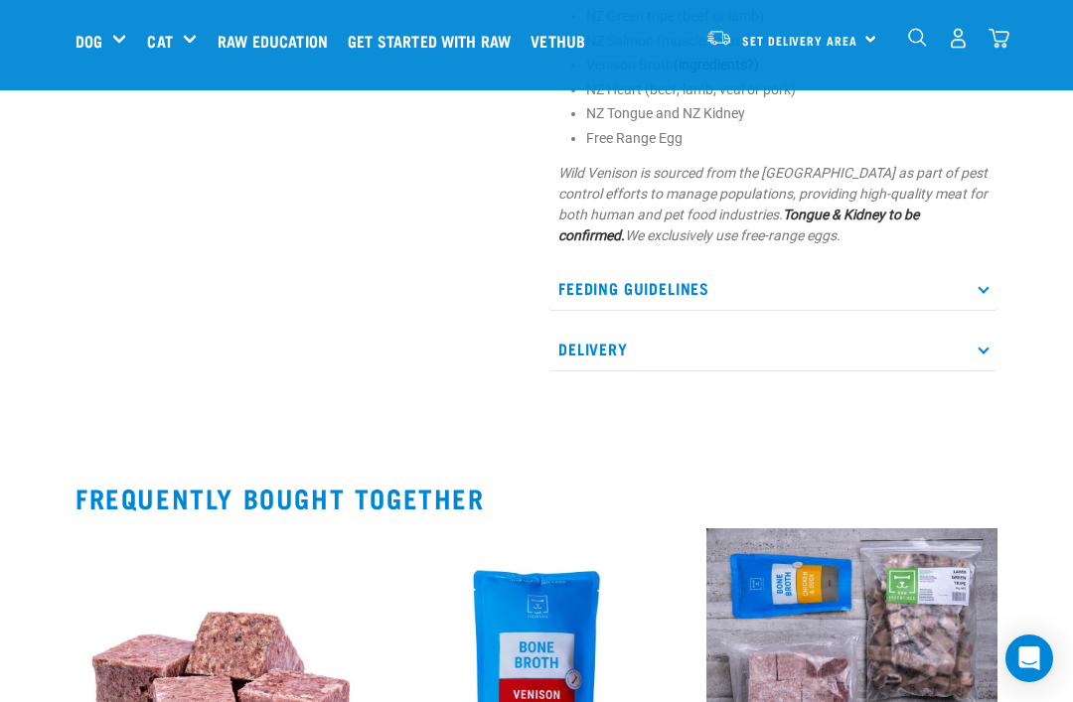
click at [981, 354] on icon at bounding box center [983, 348] width 11 height 11
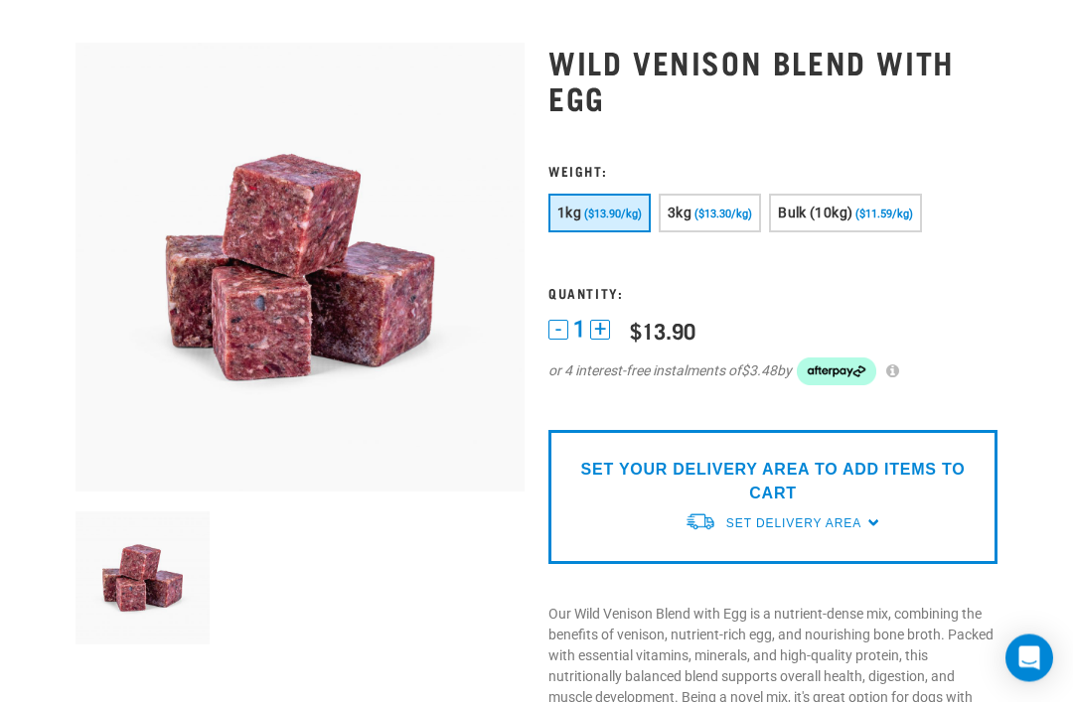
scroll to position [0, 0]
